Goal: Task Accomplishment & Management: Use online tool/utility

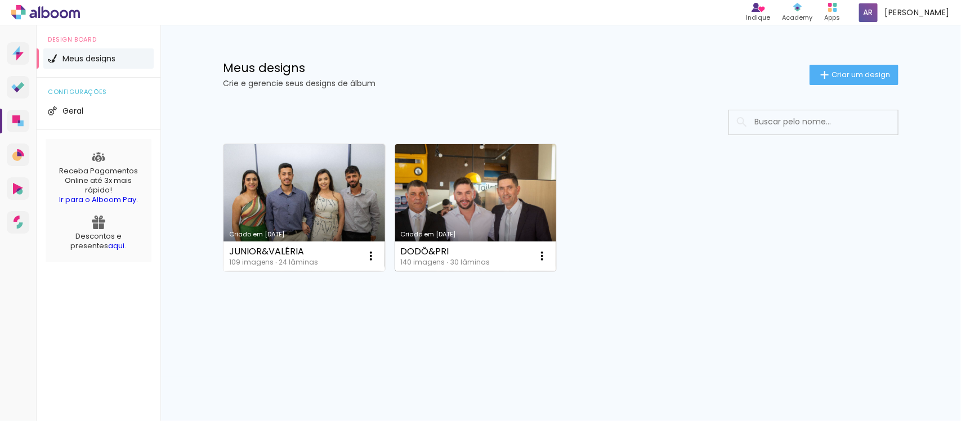
click at [483, 186] on link "Criado em [DATE]" at bounding box center [476, 207] width 162 height 127
